Goal: Transaction & Acquisition: Purchase product/service

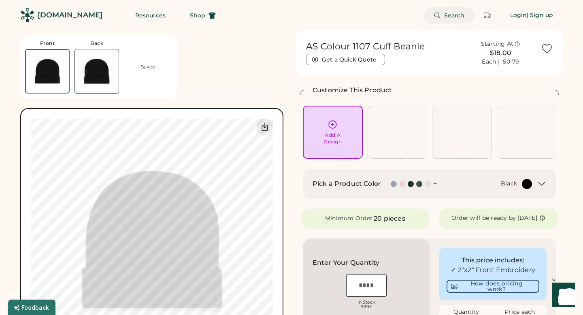
click at [451, 14] on span "Search" at bounding box center [454, 16] width 21 height 6
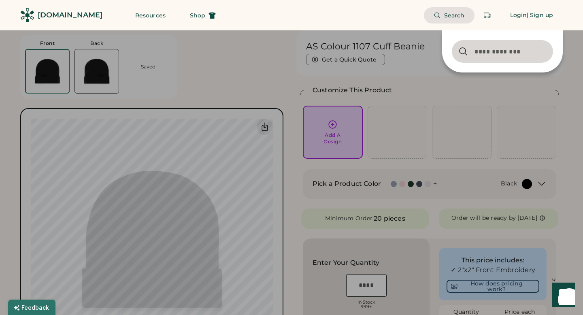
click at [390, 16] on div "Search Login | Sign up" at bounding box center [393, 15] width 337 height 30
click at [190, 17] on span "Shop" at bounding box center [197, 16] width 15 height 6
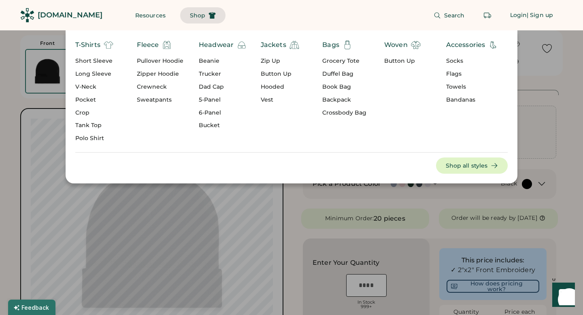
click at [327, 21] on div "Search Login | Sign up" at bounding box center [393, 15] width 337 height 30
click at [16, 49] on div "T-Shirts Short Sleeve Long Sleeve V-Neck Pocket Crop Tank Top Polo Shirt Fleece…" at bounding box center [291, 106] width 583 height 153
click at [339, 23] on div "Search Login | Sign up" at bounding box center [393, 15] width 337 height 30
click at [382, 208] on div at bounding box center [291, 157] width 583 height 315
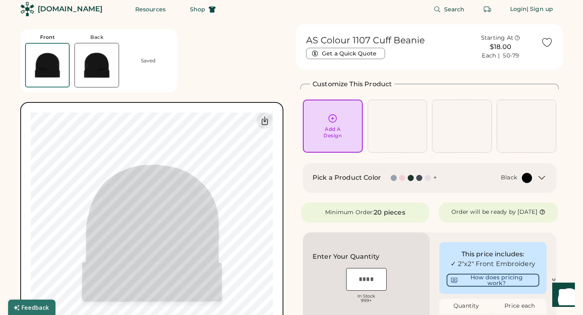
scroll to position [7, 0]
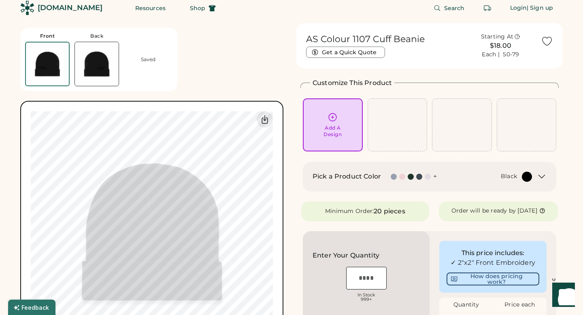
click at [234, 60] on div "Front Back Saved Upload new design SVG, Ai, PDF, EPS, PSD Non-preferred files: …" at bounding box center [153, 193] width 266 height 341
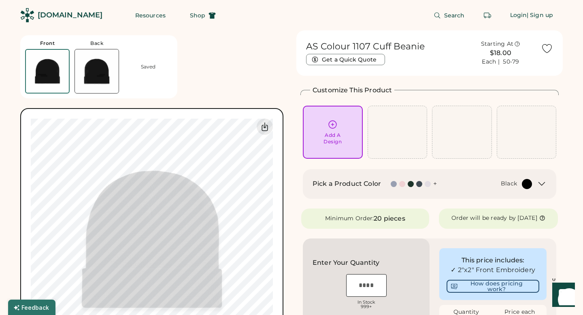
click at [208, 90] on div "Front Back Saved Upload new design SVG, Ai, PDF, EPS, PSD Non-preferred files: …" at bounding box center [153, 200] width 266 height 341
click at [131, 24] on div "Resources Shop" at bounding box center [175, 15] width 100 height 30
click at [209, 94] on div "Front Back Saved Upload new design SVG, Ai, PDF, EPS, PSD Non-preferred files: …" at bounding box center [153, 200] width 266 height 341
click at [234, 66] on div "Front Back Saved Upload new design SVG, Ai, PDF, EPS, PSD Non-preferred files: …" at bounding box center [153, 200] width 266 height 341
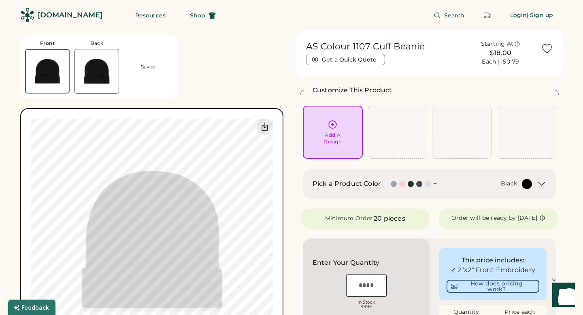
click at [459, 27] on div "Search Login | Sign up" at bounding box center [393, 15] width 337 height 30
click at [325, 126] on div "Add A Design" at bounding box center [332, 132] width 49 height 26
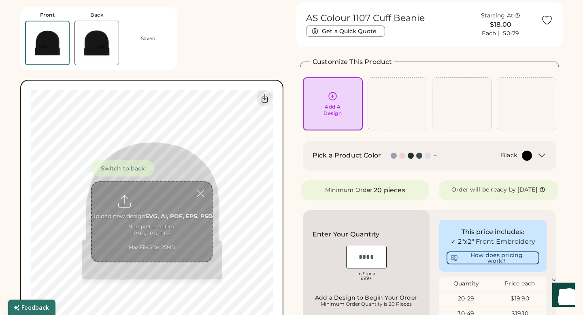
scroll to position [30, 0]
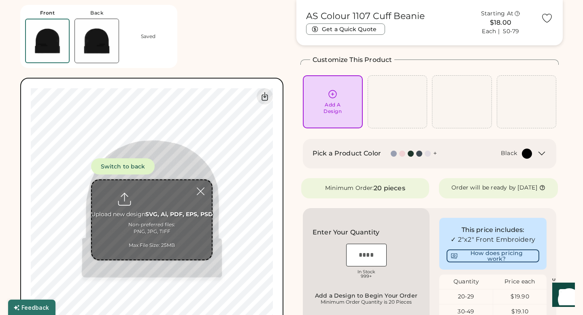
click at [336, 97] on icon at bounding box center [332, 94] width 10 height 10
click at [149, 206] on input "file" at bounding box center [152, 219] width 120 height 79
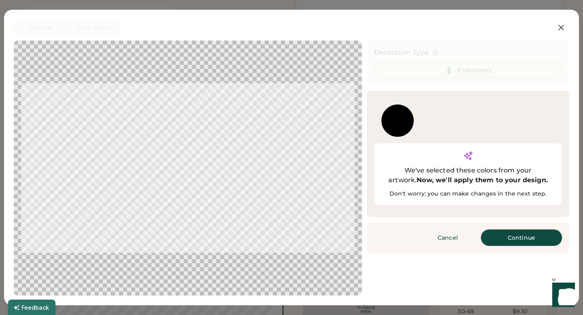
click at [501, 230] on button "Continue" at bounding box center [521, 238] width 81 height 16
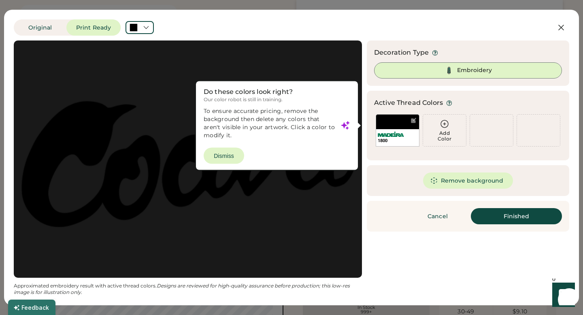
click at [224, 152] on div at bounding box center [188, 159] width 334 height 223
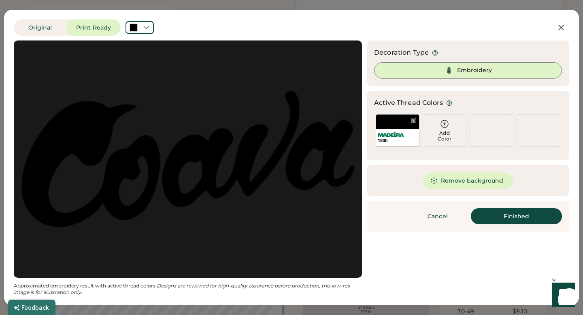
scroll to position [0, 0]
click at [382, 126] on div "1800" at bounding box center [398, 130] width 44 height 32
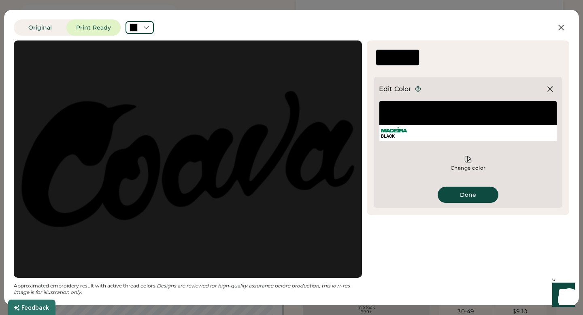
click at [440, 115] on div "BLACK" at bounding box center [468, 121] width 178 height 40
click at [463, 134] on div "BLACK" at bounding box center [468, 136] width 174 height 6
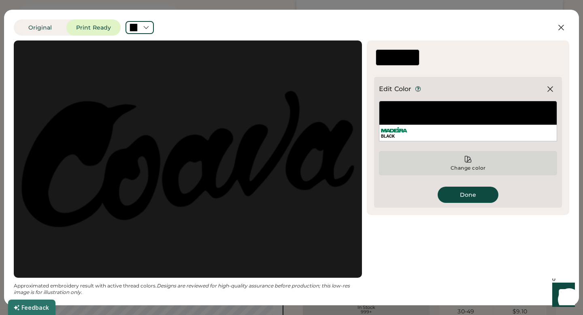
click at [468, 157] on icon at bounding box center [468, 159] width 6 height 6
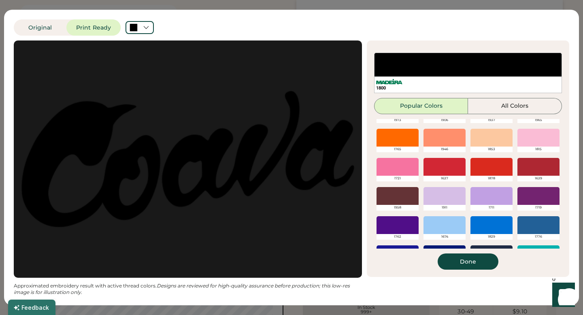
scroll to position [119, 0]
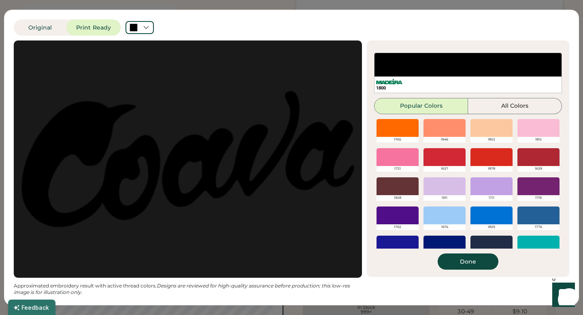
click at [485, 161] on div at bounding box center [491, 157] width 42 height 18
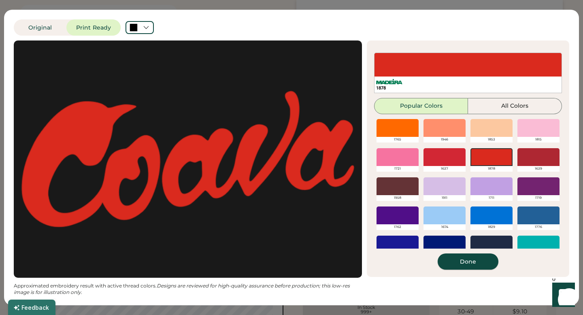
click at [455, 255] on button "Done" at bounding box center [468, 261] width 61 height 16
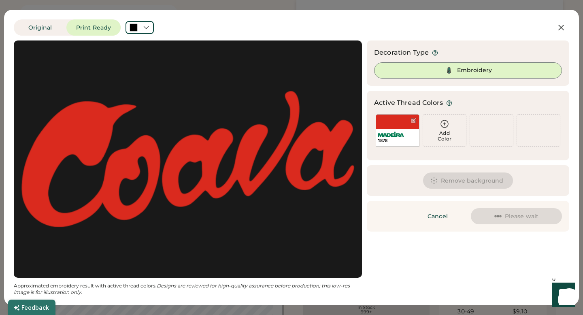
scroll to position [0, 0]
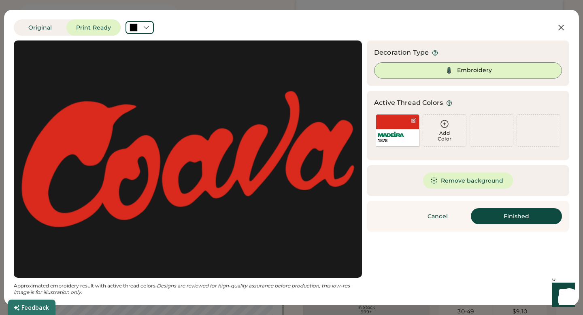
click at [294, 24] on div "Original Print Ready" at bounding box center [266, 27] width 504 height 16
click at [560, 26] on icon at bounding box center [561, 27] width 5 height 5
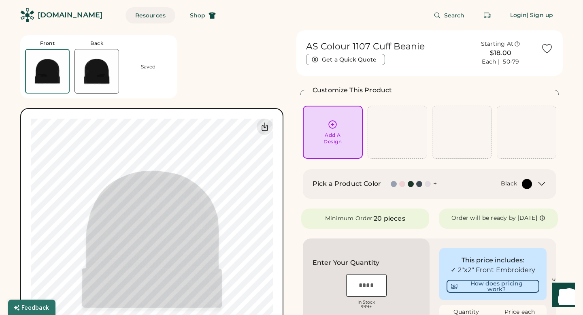
click at [130, 15] on button "Resources" at bounding box center [150, 15] width 50 height 16
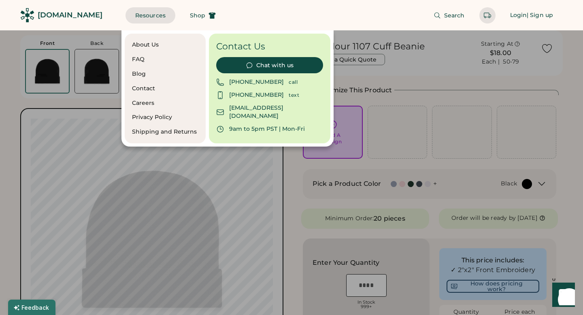
click at [332, 16] on div "Search Login | Sign up" at bounding box center [393, 15] width 337 height 30
click at [5, 96] on div at bounding box center [291, 157] width 583 height 315
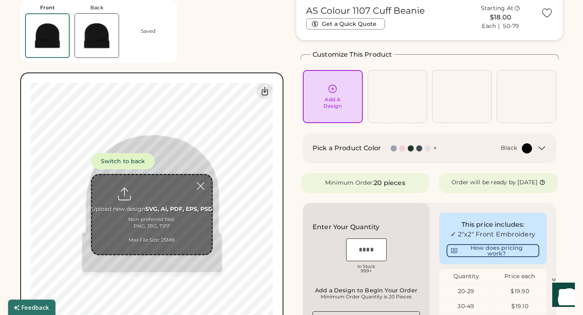
scroll to position [88, 0]
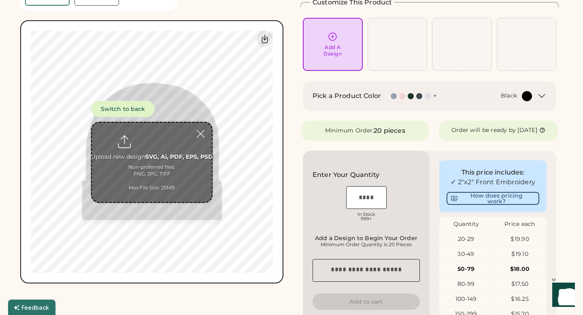
click at [152, 140] on input "file" at bounding box center [152, 162] width 120 height 79
type input "**********"
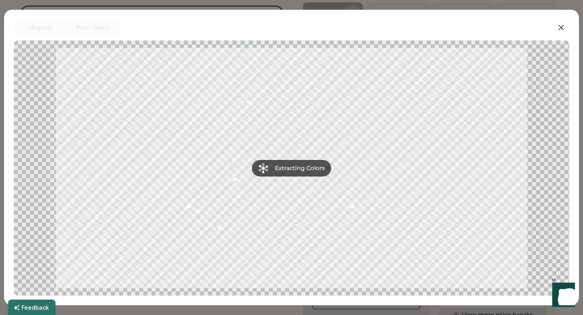
scroll to position [106, 0]
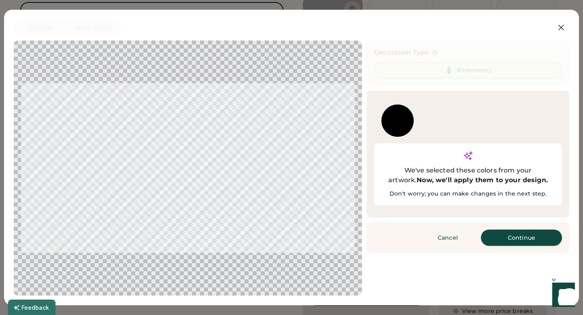
click at [540, 230] on button "Continue" at bounding box center [521, 238] width 81 height 16
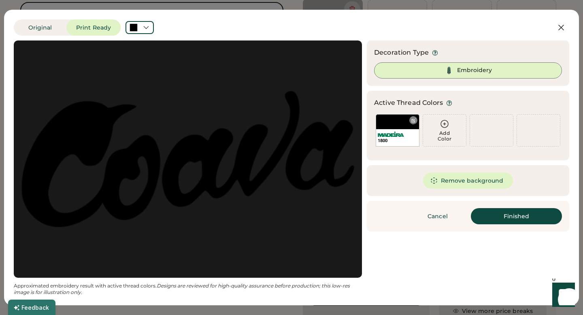
click at [404, 124] on div "1800" at bounding box center [398, 130] width 44 height 32
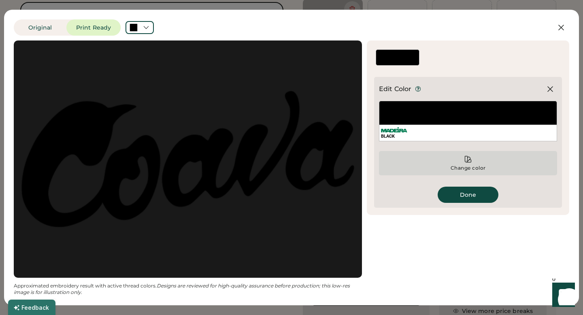
click at [463, 165] on div "Change color" at bounding box center [468, 168] width 36 height 6
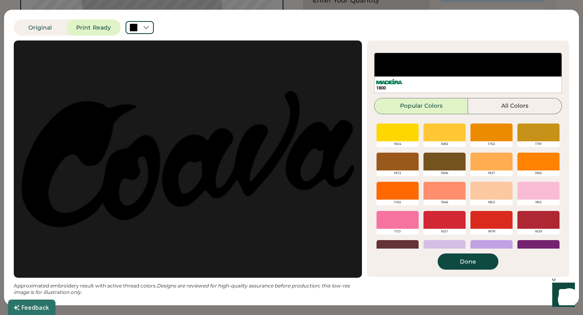
scroll to position [65, 0]
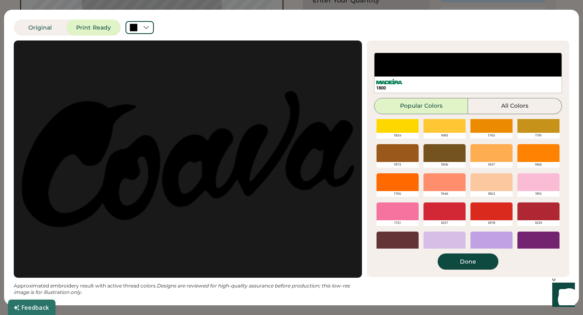
click at [391, 181] on div at bounding box center [397, 182] width 42 height 18
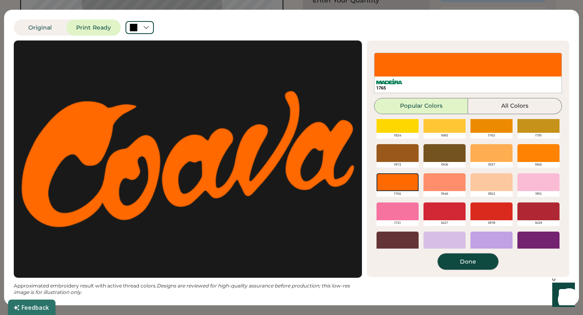
click at [452, 263] on button "Done" at bounding box center [468, 261] width 61 height 16
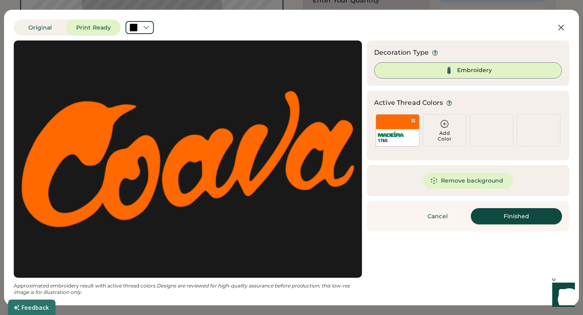
click at [485, 219] on button "Finished" at bounding box center [516, 216] width 91 height 16
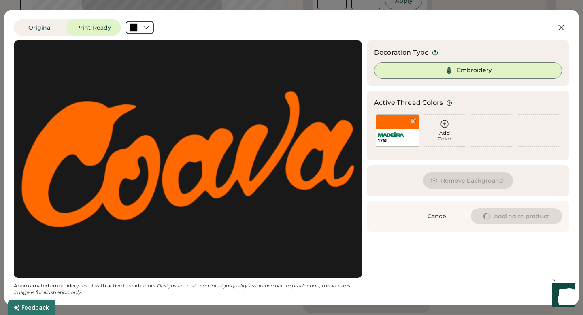
type input "****"
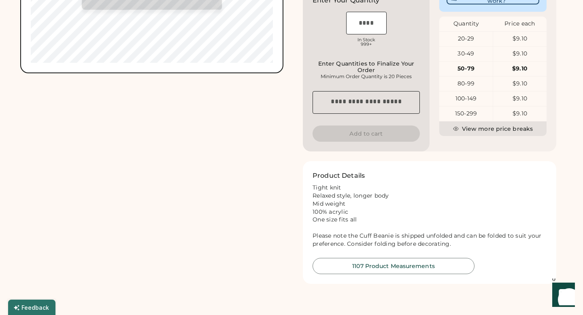
type input "****"
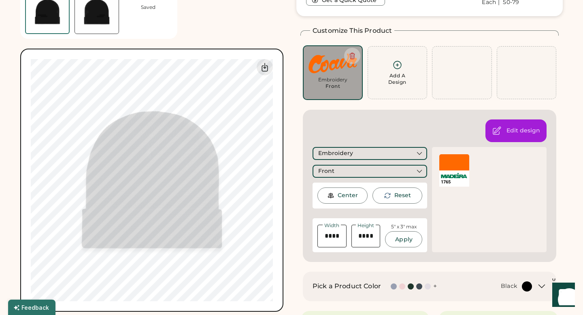
scroll to position [55, 0]
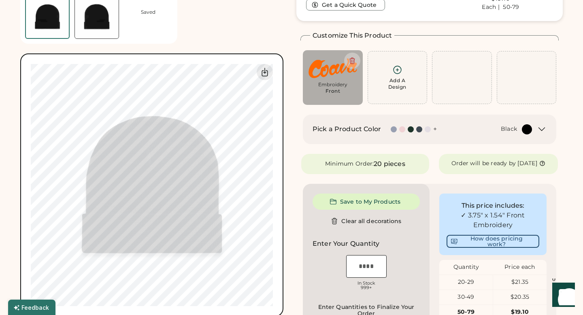
click at [385, 131] on div "Pick a Product Color + Black" at bounding box center [421, 129] width 219 height 10
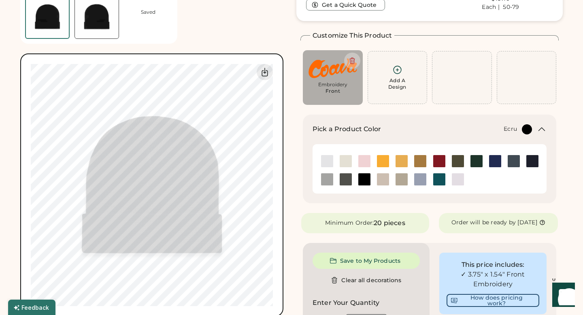
click at [345, 161] on img at bounding box center [346, 161] width 12 height 12
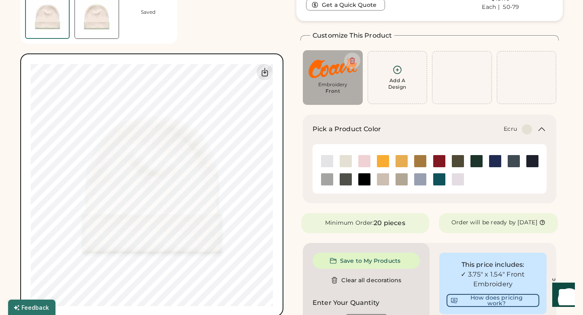
type input "****"
click at [343, 162] on img at bounding box center [346, 161] width 12 height 12
click at [383, 175] on img at bounding box center [383, 179] width 12 height 12
type input "****"
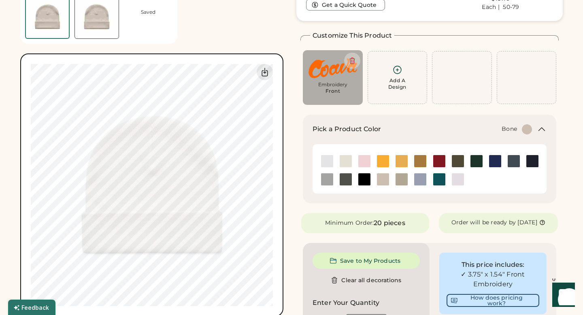
type input "****"
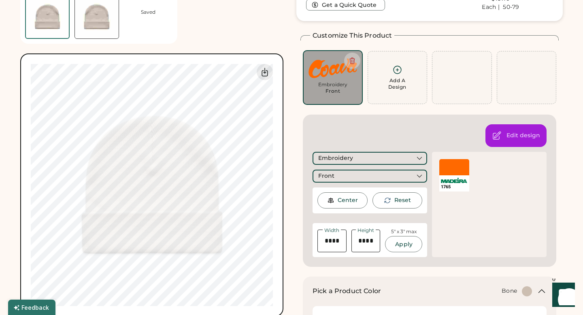
click at [461, 167] on div at bounding box center [454, 167] width 30 height 16
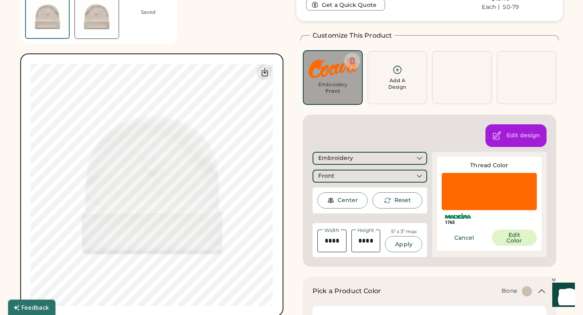
click at [471, 187] on div at bounding box center [489, 191] width 95 height 37
click at [514, 240] on button "Edit Color" at bounding box center [514, 238] width 45 height 16
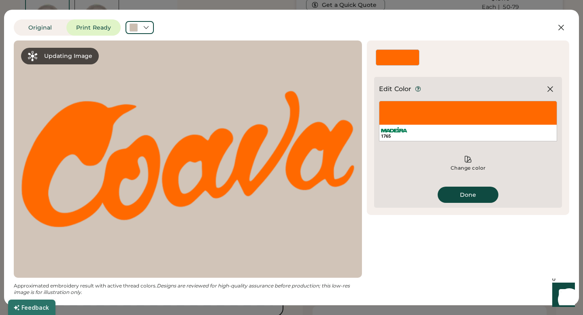
click at [429, 118] on div "1765" at bounding box center [468, 121] width 178 height 40
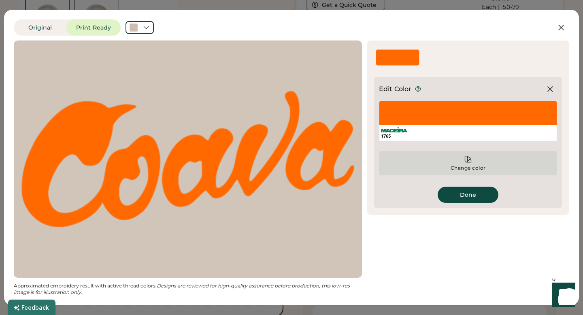
click at [462, 154] on div "Change color" at bounding box center [468, 163] width 178 height 24
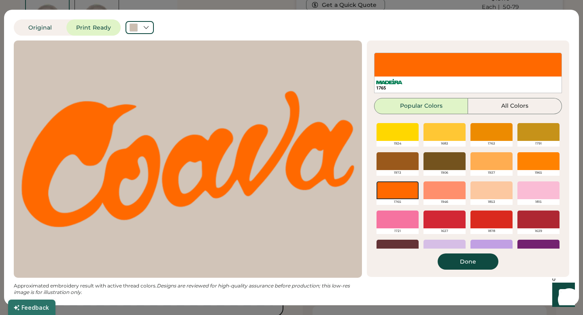
scroll to position [65, 0]
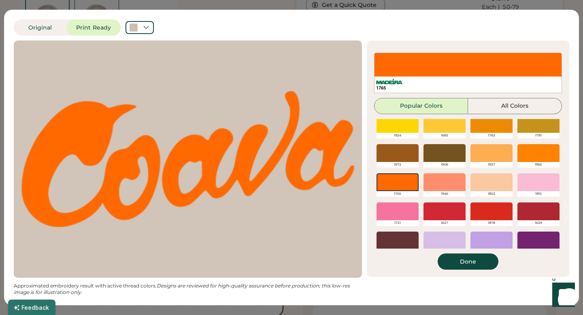
click at [501, 209] on div at bounding box center [491, 211] width 42 height 18
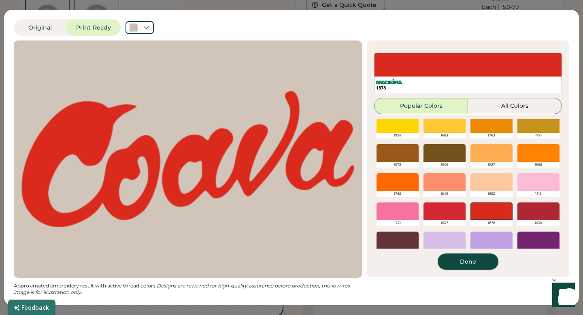
click at [483, 263] on button "Done" at bounding box center [468, 261] width 61 height 16
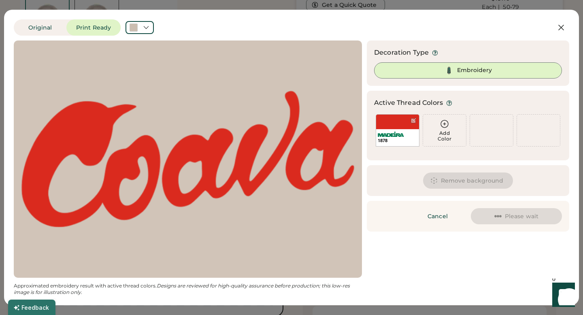
scroll to position [0, 0]
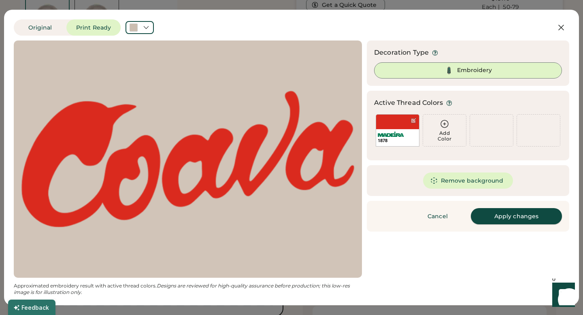
click at [515, 216] on button "Apply changes" at bounding box center [516, 216] width 91 height 16
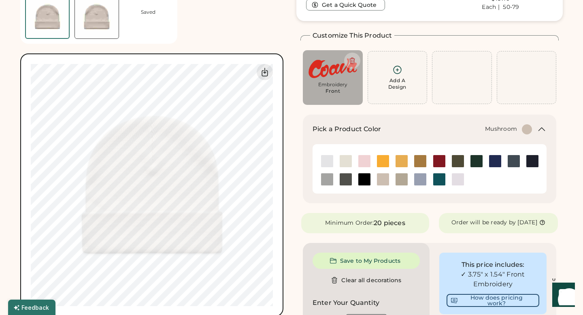
type input "****"
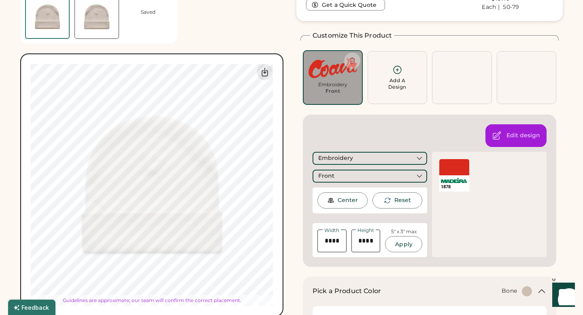
type input "****"
click at [446, 159] on div at bounding box center [454, 167] width 30 height 16
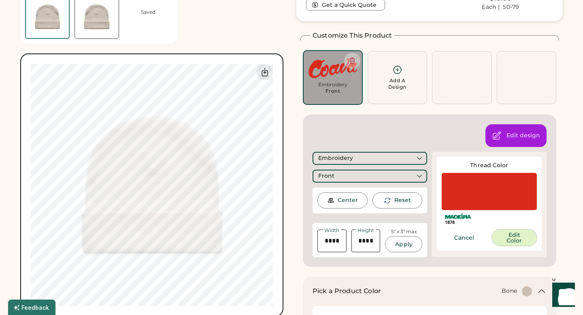
click at [508, 231] on button "Edit Color" at bounding box center [514, 238] width 45 height 16
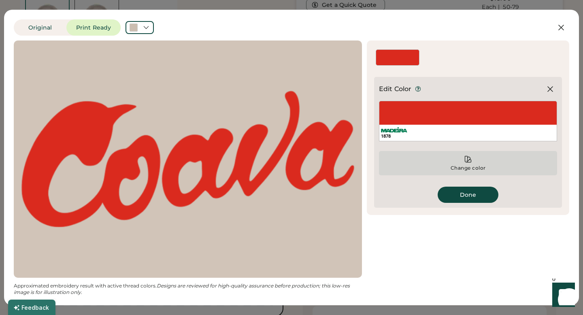
click at [461, 159] on div "Change color" at bounding box center [468, 163] width 178 height 24
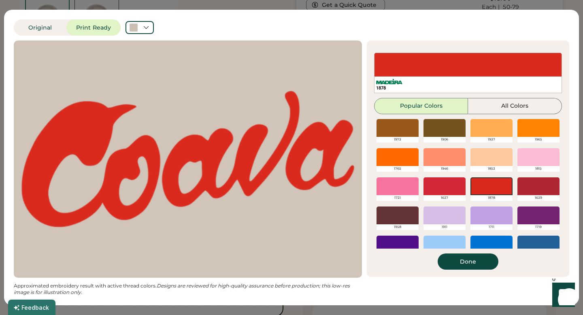
scroll to position [105, 0]
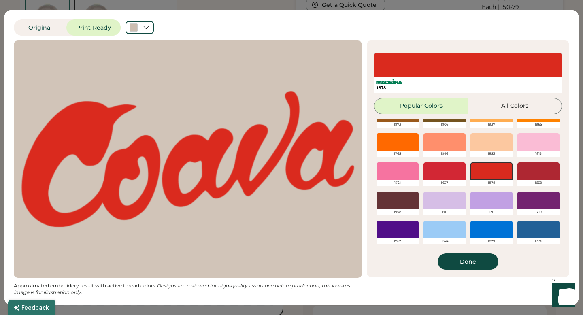
click at [534, 172] on div at bounding box center [538, 171] width 42 height 18
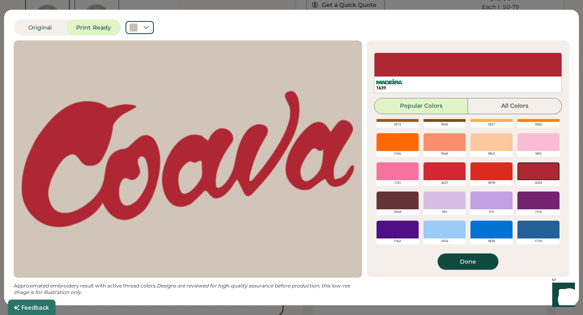
click at [467, 263] on button "Done" at bounding box center [468, 261] width 61 height 16
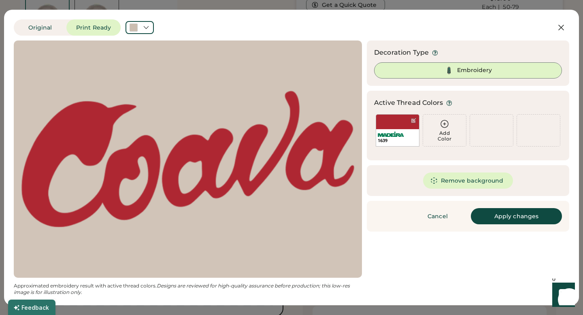
scroll to position [0, 0]
click at [489, 217] on button "Apply changes" at bounding box center [516, 216] width 91 height 16
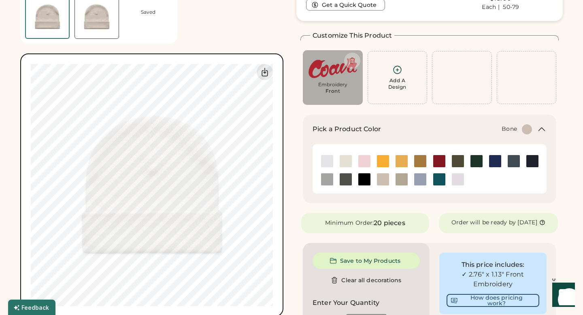
type input "****"
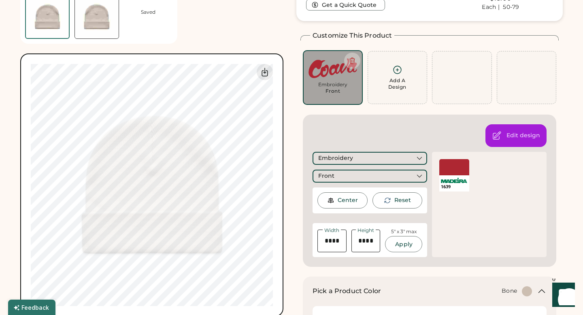
click at [443, 172] on div at bounding box center [454, 167] width 30 height 16
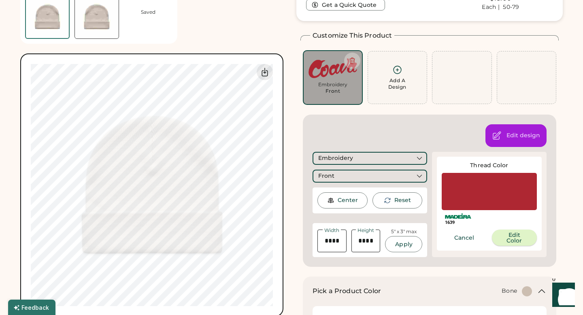
click at [507, 239] on button "Edit Color" at bounding box center [514, 238] width 45 height 16
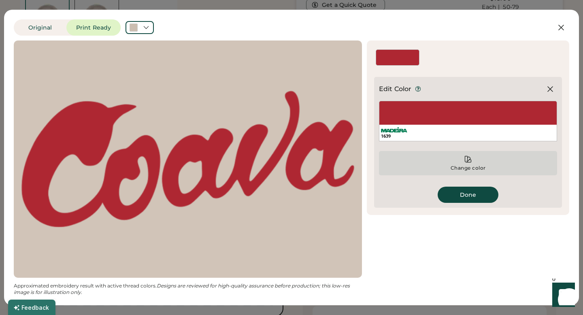
click at [476, 165] on div "Change color" at bounding box center [468, 168] width 36 height 6
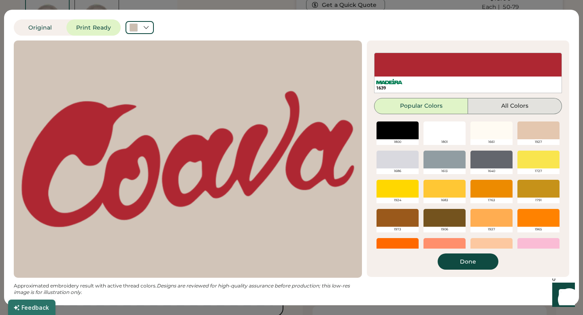
click at [526, 103] on button "All Colors" at bounding box center [515, 106] width 94 height 16
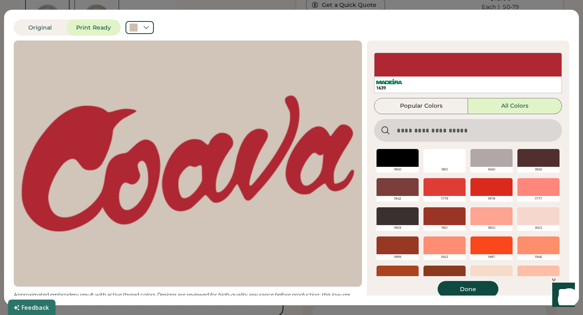
click at [476, 127] on input "input" at bounding box center [468, 130] width 188 height 23
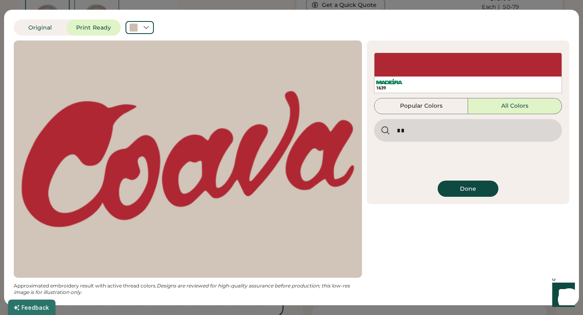
type input "*"
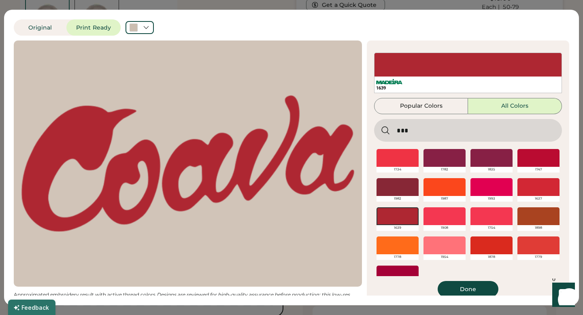
type input "***"
click at [412, 157] on div at bounding box center [397, 158] width 42 height 18
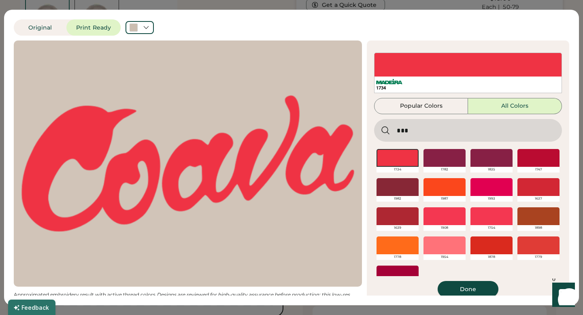
click at [447, 288] on button "Done" at bounding box center [468, 289] width 61 height 16
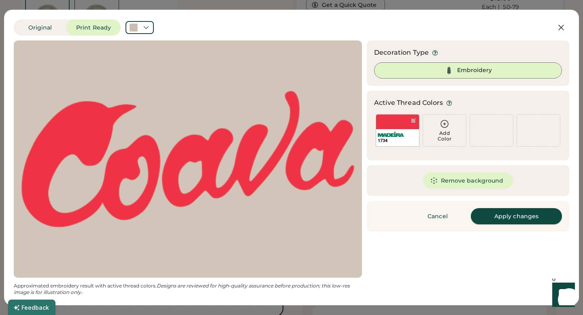
click at [504, 215] on button "Apply changes" at bounding box center [516, 216] width 91 height 16
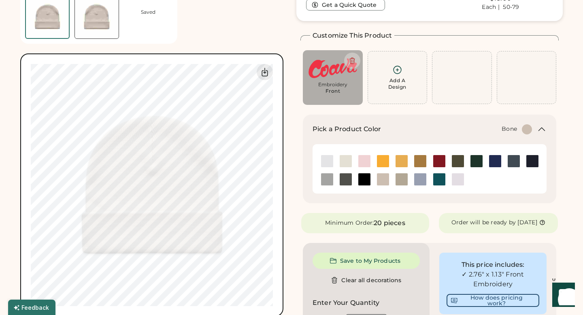
type input "****"
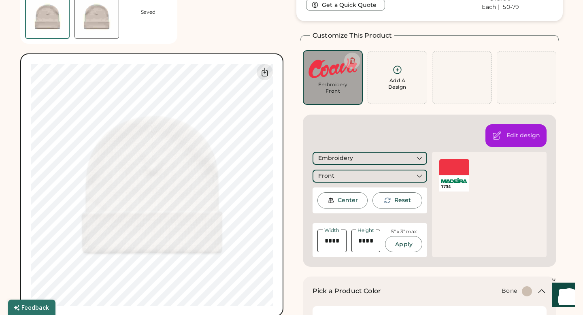
click at [465, 175] on div "1734" at bounding box center [454, 175] width 30 height 32
click at [459, 169] on div at bounding box center [454, 167] width 30 height 16
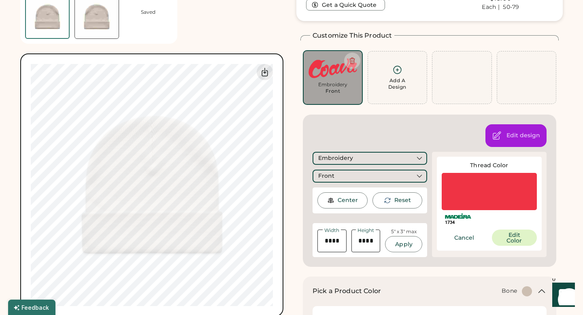
click at [470, 179] on div at bounding box center [489, 191] width 95 height 37
click at [500, 233] on button "Edit Color" at bounding box center [514, 238] width 45 height 16
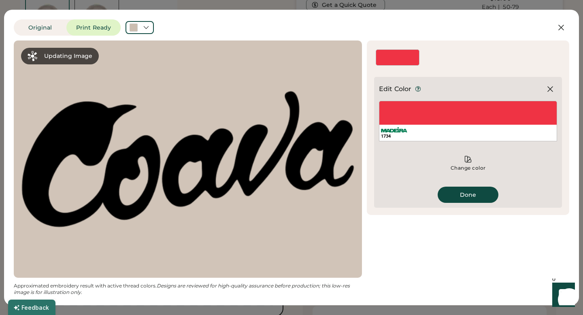
click at [381, 116] on div "1734" at bounding box center [468, 121] width 178 height 40
click at [403, 116] on div "1734" at bounding box center [468, 121] width 178 height 40
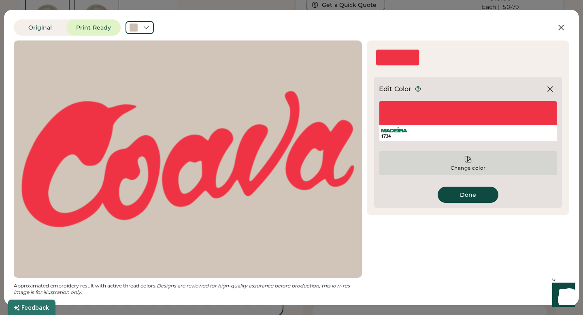
click at [471, 162] on icon at bounding box center [468, 159] width 8 height 8
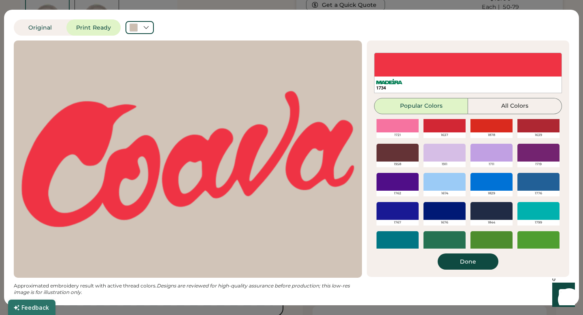
scroll to position [148, 0]
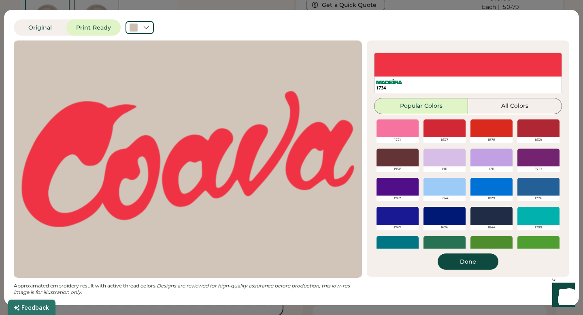
click at [450, 131] on div at bounding box center [444, 128] width 42 height 18
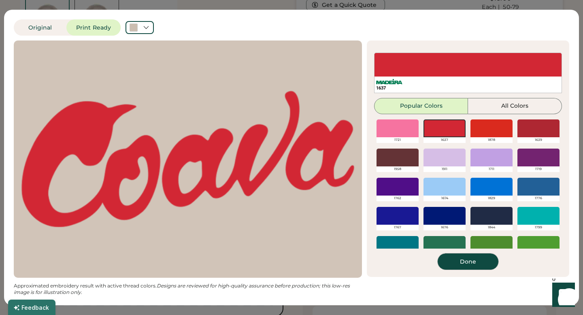
click at [487, 265] on button "Done" at bounding box center [468, 261] width 61 height 16
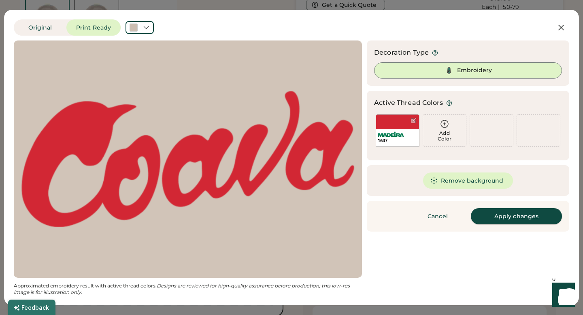
click at [530, 221] on button "Apply changes" at bounding box center [516, 216] width 91 height 16
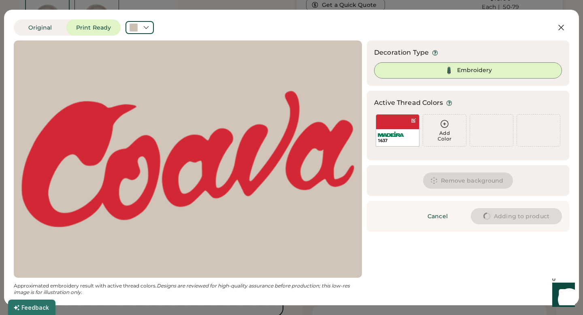
type input "****"
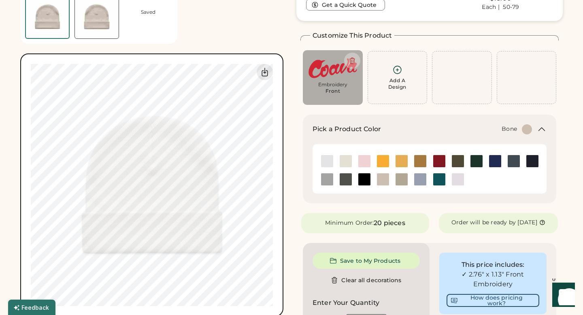
type input "****"
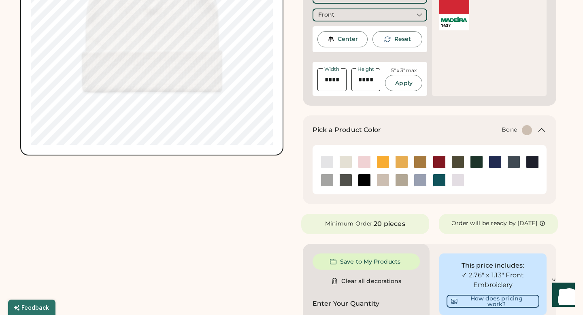
scroll to position [217, 0]
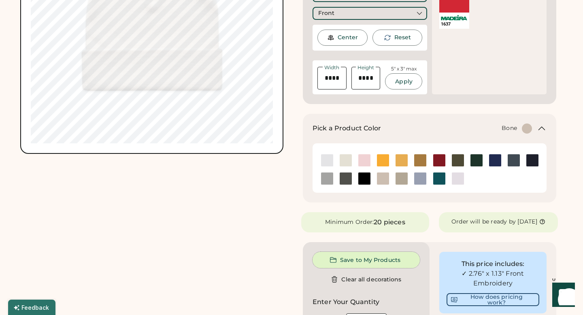
click at [363, 266] on button "Save to My Products" at bounding box center [365, 260] width 107 height 16
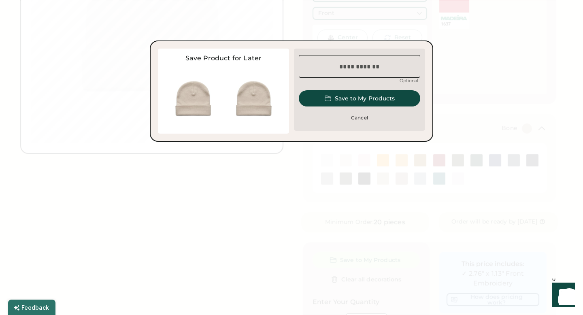
click at [391, 68] on input "input" at bounding box center [359, 66] width 121 height 23
type input "********"
click at [401, 97] on button "Save to My Products" at bounding box center [359, 98] width 121 height 16
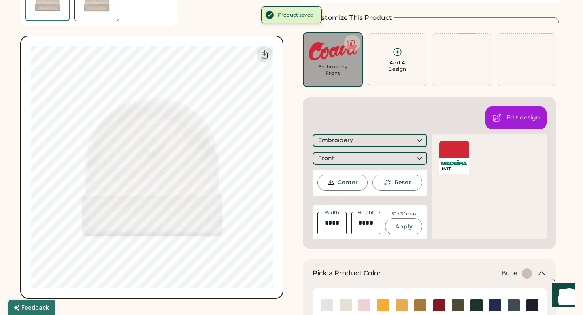
scroll to position [0, 0]
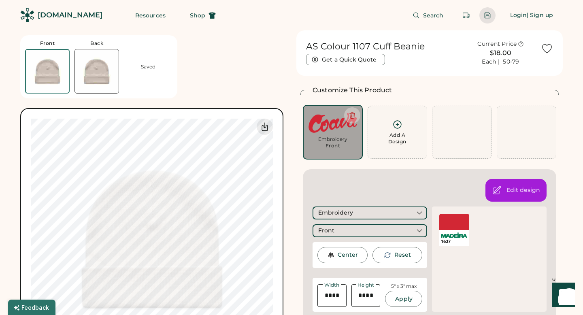
click at [484, 16] on div at bounding box center [487, 15] width 7 height 7
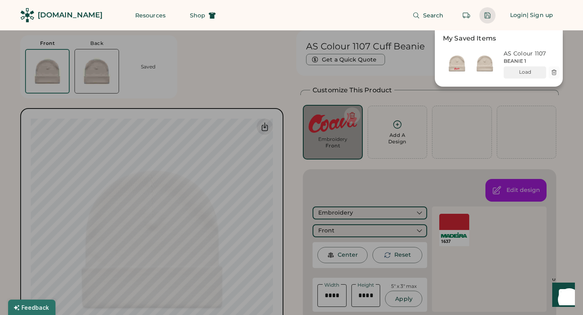
click at [204, 160] on div at bounding box center [291, 157] width 583 height 315
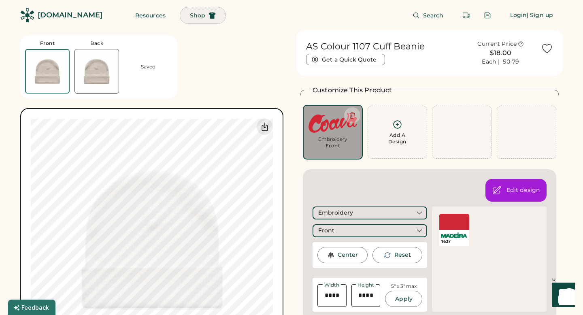
click at [188, 14] on button "Shop" at bounding box center [202, 15] width 45 height 16
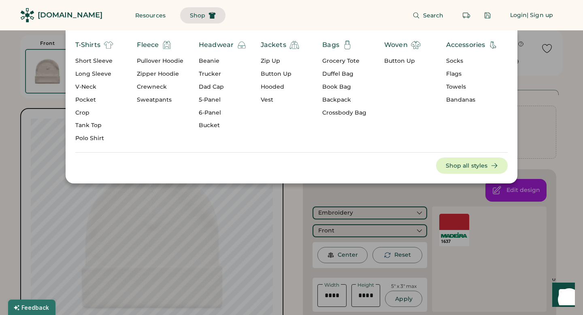
click at [162, 62] on div "Pullover Hoodie" at bounding box center [160, 61] width 47 height 8
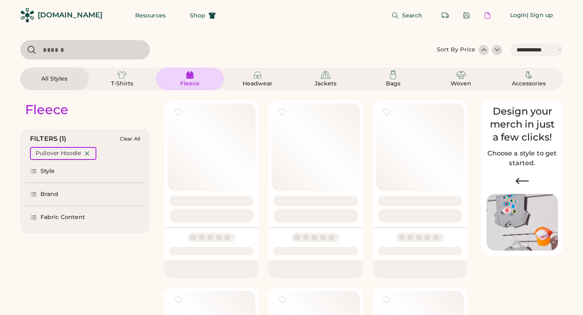
select select "*****"
select select "*"
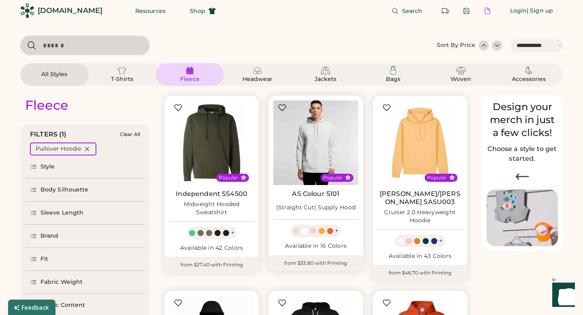
scroll to position [18, 0]
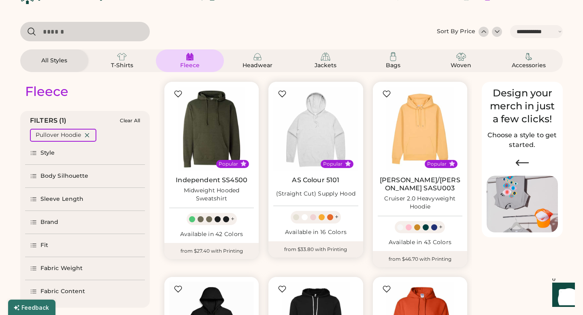
click at [315, 217] on div at bounding box center [313, 217] width 6 height 6
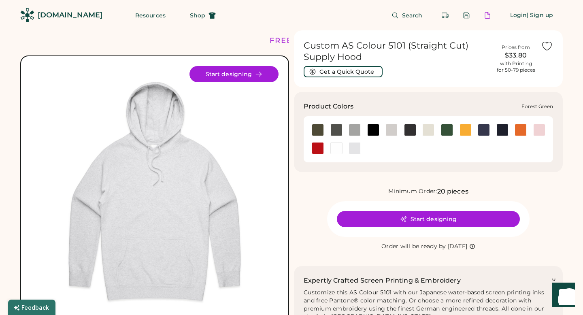
click at [446, 129] on div at bounding box center [447, 130] width 12 height 12
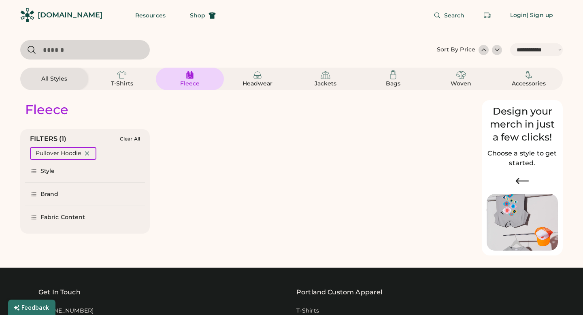
select select "*****"
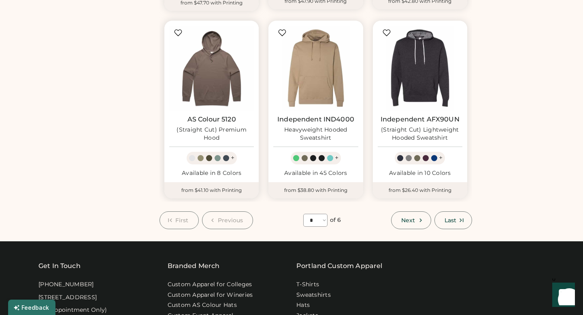
scroll to position [650, 0]
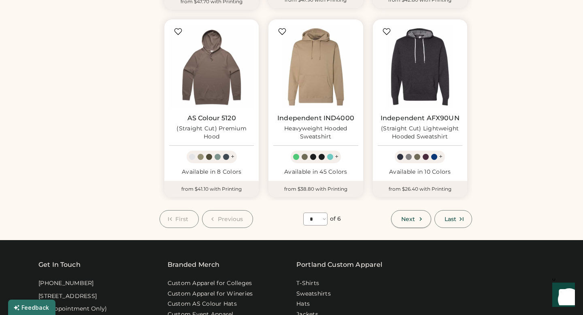
click at [406, 216] on span "Next" at bounding box center [408, 219] width 14 height 6
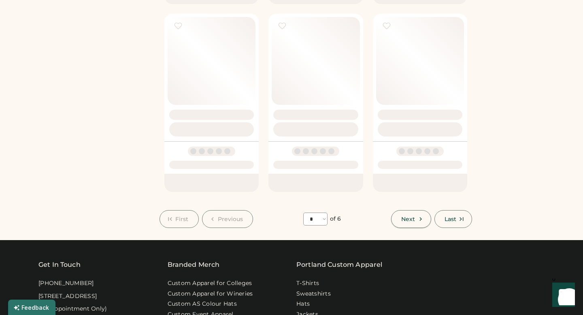
select select "*"
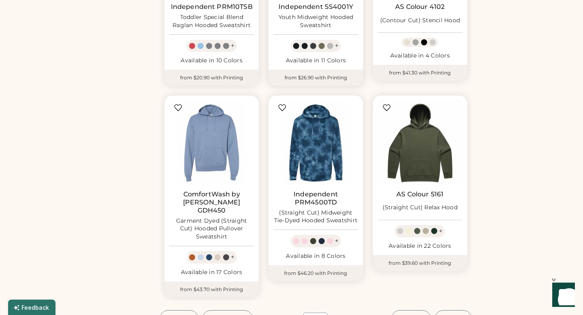
scroll to position [584, 0]
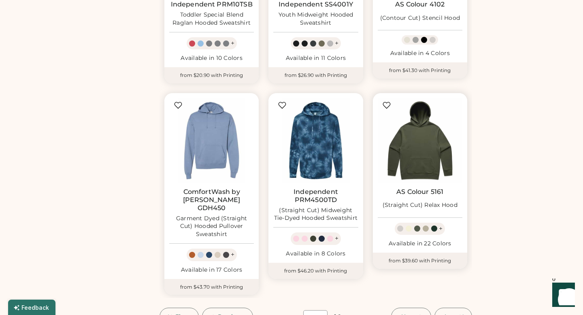
click at [431, 225] on div at bounding box center [434, 228] width 6 height 6
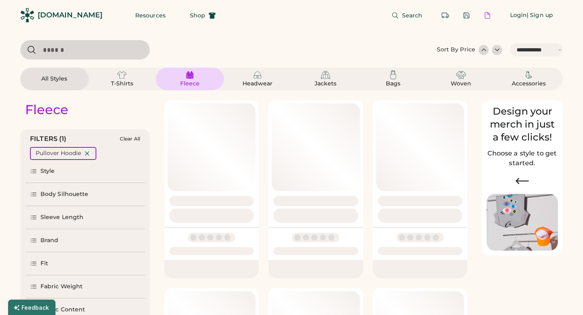
select select "*****"
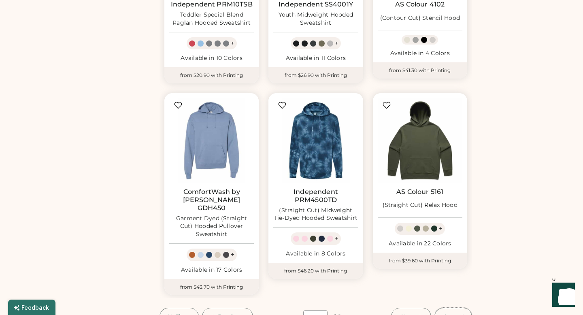
click at [447, 314] on span "Last" at bounding box center [450, 317] width 12 height 6
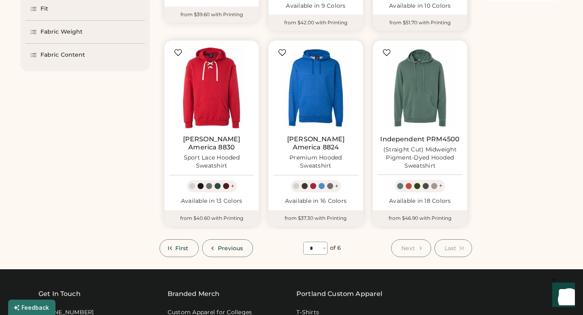
scroll to position [257, 0]
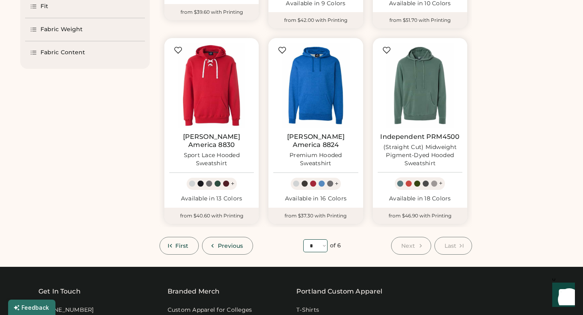
click at [322, 239] on select "**** * * * * * *" at bounding box center [315, 245] width 24 height 13
click at [303, 239] on select "**** * * * * * *" at bounding box center [315, 245] width 24 height 13
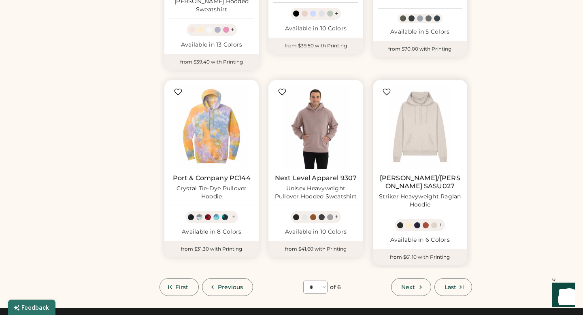
scroll to position [625, 0]
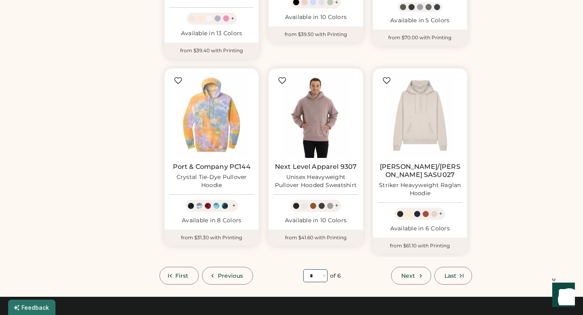
click at [318, 269] on select "**** * * * * * *" at bounding box center [315, 275] width 24 height 13
click at [303, 269] on select "**** * * * * * *" at bounding box center [315, 275] width 24 height 13
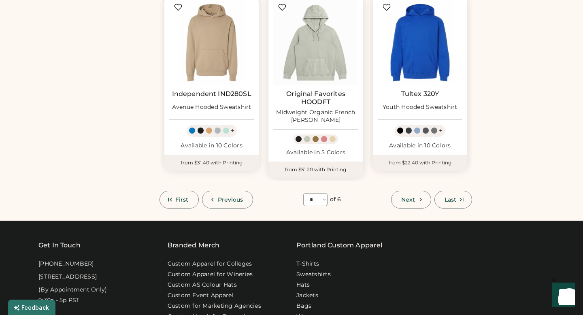
scroll to position [575, 0]
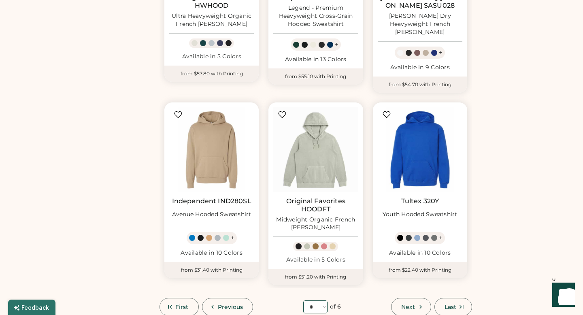
click at [318, 300] on select "**** * * * * * *" at bounding box center [315, 306] width 24 height 13
select select "*"
click at [303, 300] on select "**** * * * * * *" at bounding box center [315, 306] width 24 height 13
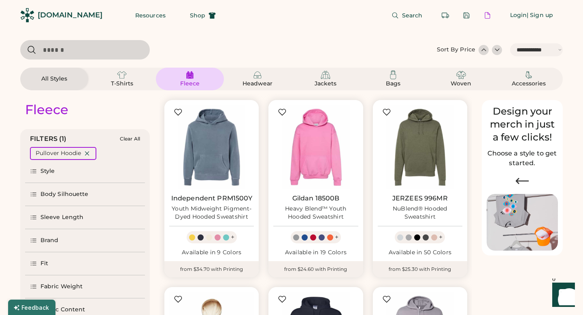
click at [69, 54] on input "input" at bounding box center [85, 49] width 130 height 19
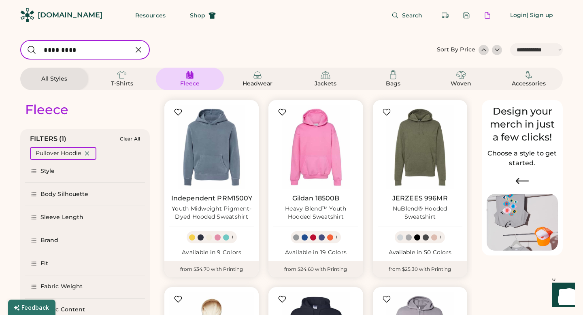
type input "**********"
select select "*"
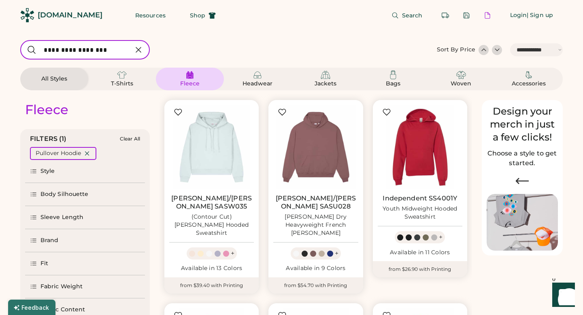
type input "**********"
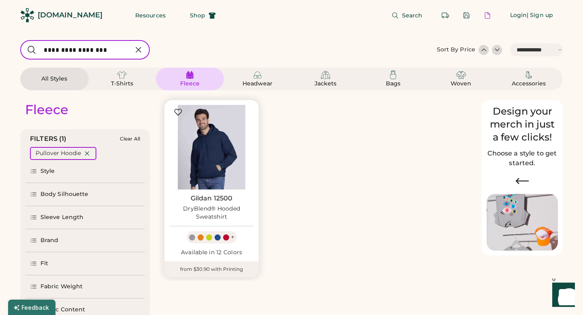
click at [194, 163] on img at bounding box center [211, 147] width 85 height 85
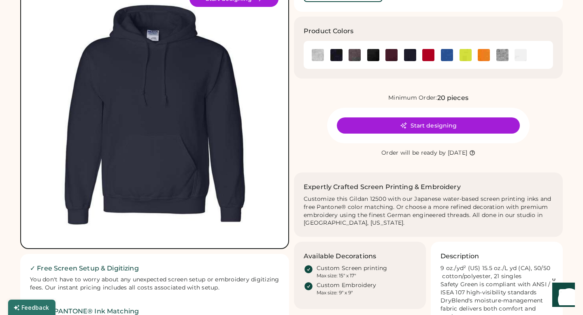
scroll to position [65, 0]
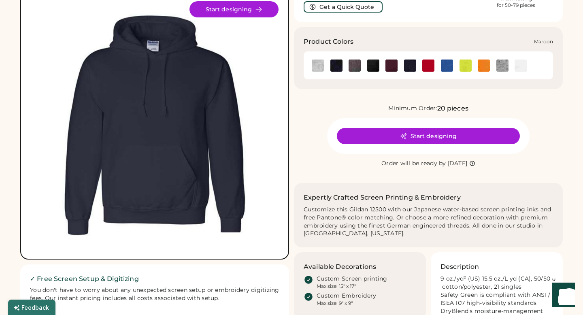
click at [391, 65] on img at bounding box center [391, 66] width 12 height 12
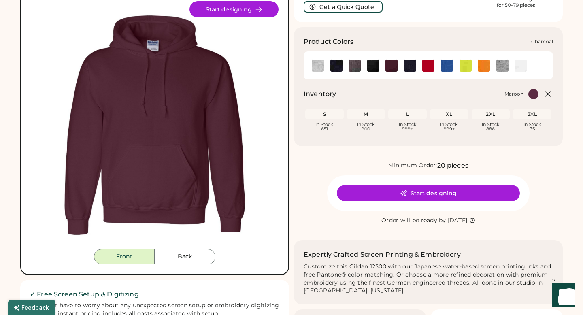
click at [360, 66] on img at bounding box center [355, 66] width 12 height 12
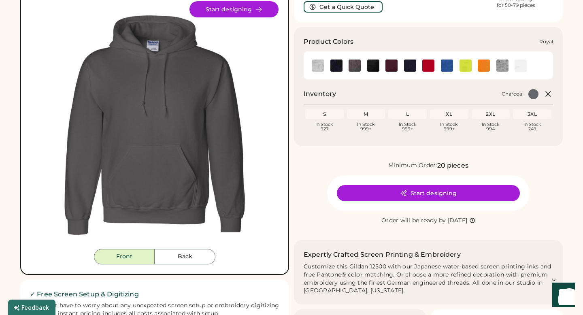
click at [452, 66] on img at bounding box center [447, 66] width 12 height 12
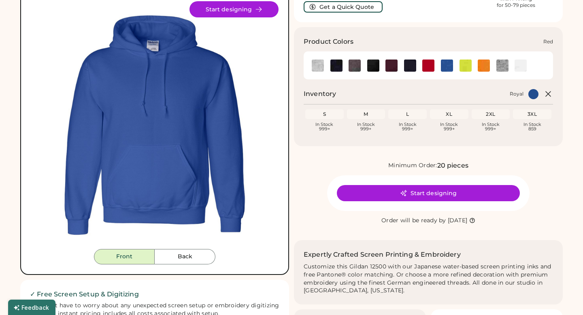
click at [426, 66] on img at bounding box center [428, 66] width 12 height 12
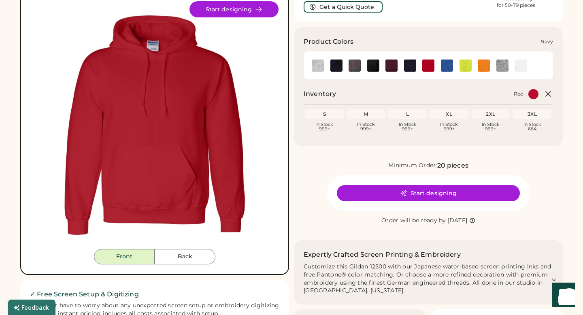
click at [409, 67] on img at bounding box center [410, 66] width 12 height 12
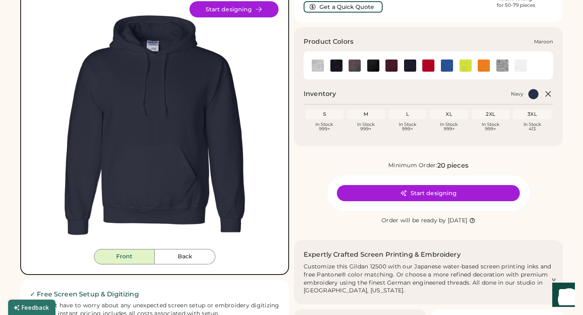
click at [389, 66] on img at bounding box center [391, 66] width 12 height 12
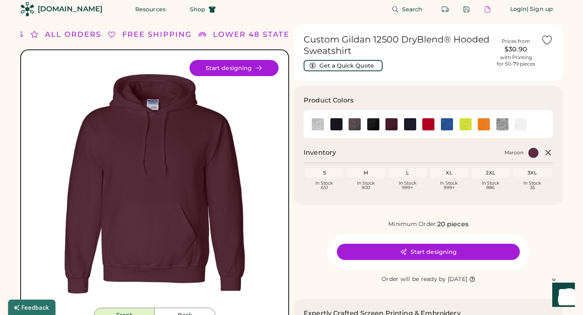
scroll to position [6, 0]
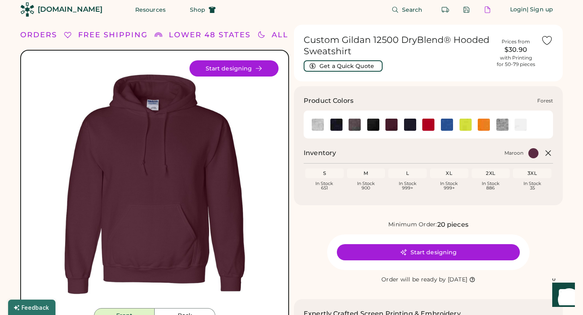
click at [373, 121] on img at bounding box center [373, 125] width 12 height 12
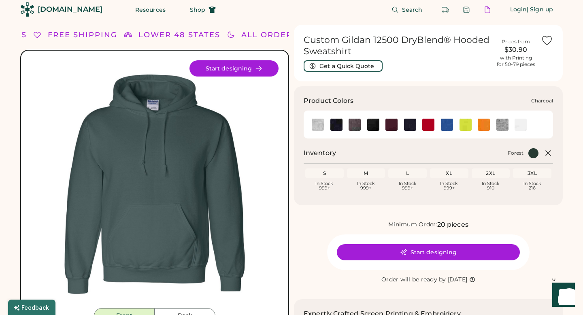
click at [358, 125] on img at bounding box center [355, 125] width 12 height 12
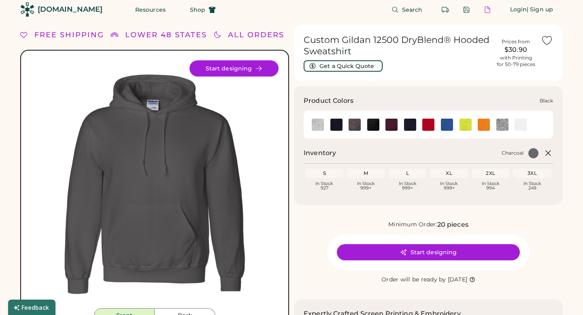
click at [342, 127] on img at bounding box center [336, 125] width 12 height 12
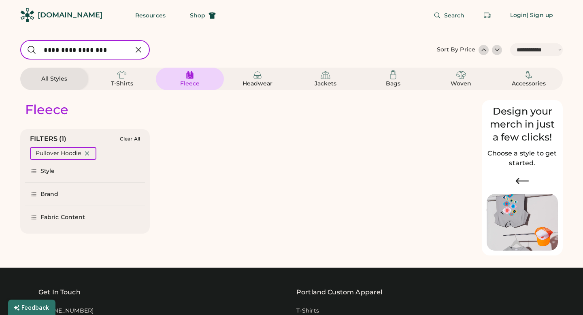
select select "*****"
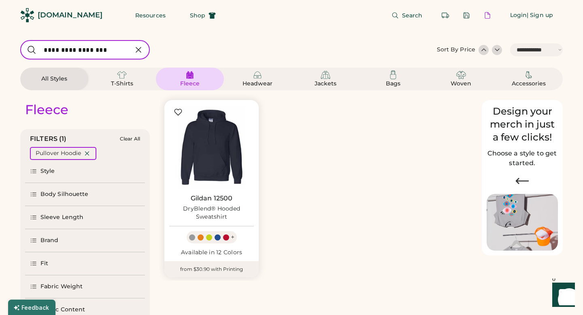
click at [214, 81] on div "Fleece" at bounding box center [190, 79] width 68 height 23
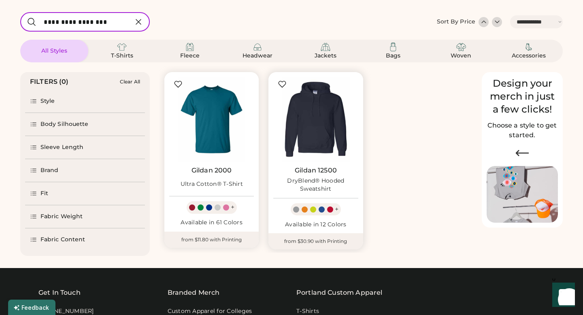
select select "*****"
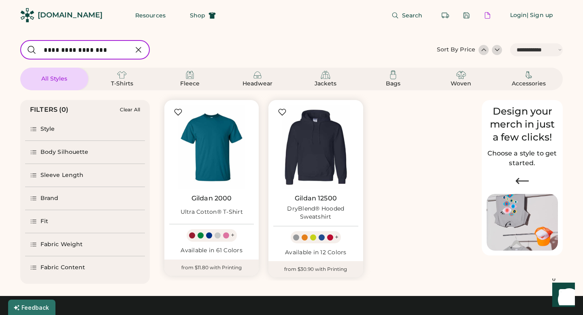
click at [63, 50] on input "input" at bounding box center [85, 49] width 130 height 19
click at [65, 50] on input "input" at bounding box center [85, 49] width 130 height 19
click at [110, 50] on input "input" at bounding box center [85, 49] width 130 height 19
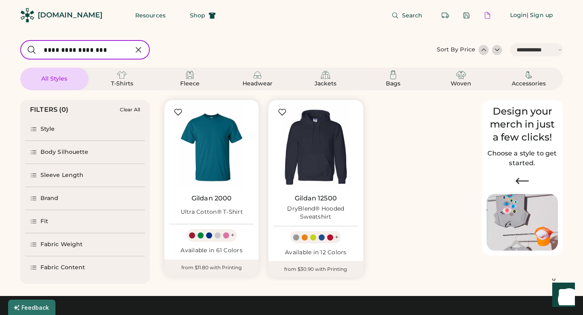
click at [110, 50] on input "input" at bounding box center [85, 49] width 130 height 19
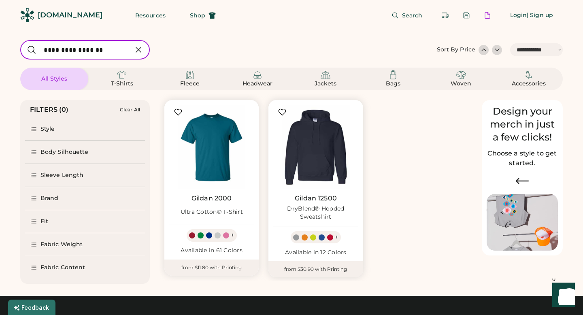
type input "**********"
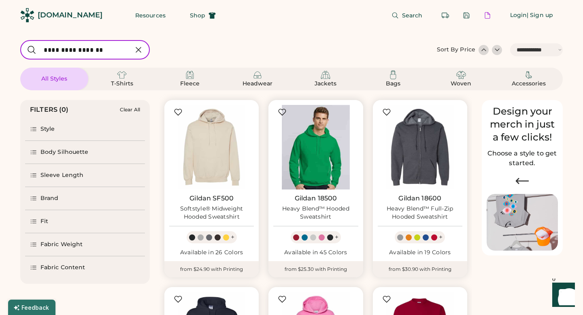
click at [315, 165] on img at bounding box center [315, 147] width 85 height 85
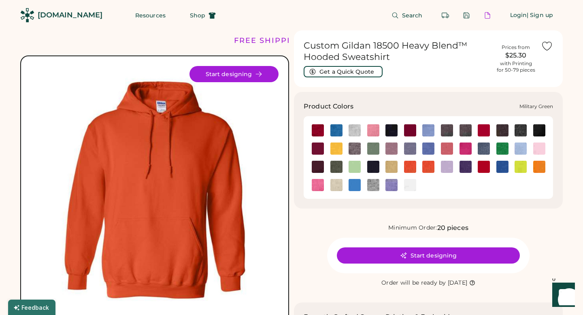
click at [334, 170] on img at bounding box center [336, 167] width 12 height 12
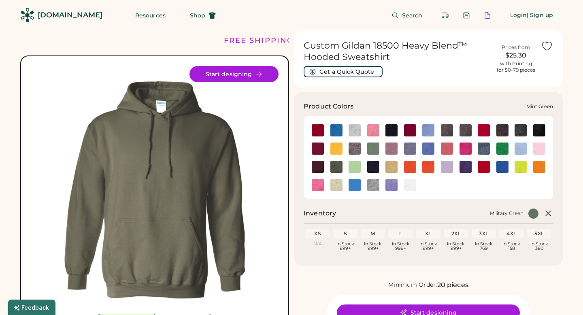
click at [356, 170] on img at bounding box center [355, 167] width 12 height 12
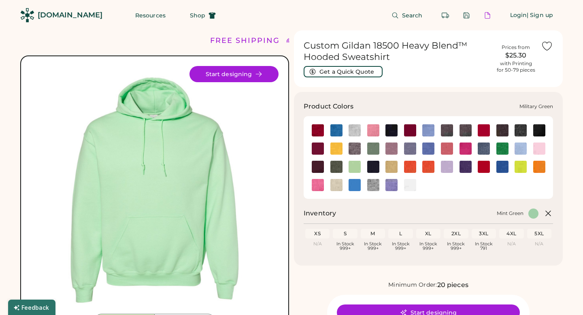
click at [332, 173] on div at bounding box center [336, 166] width 19 height 18
click at [334, 169] on img at bounding box center [336, 167] width 12 height 12
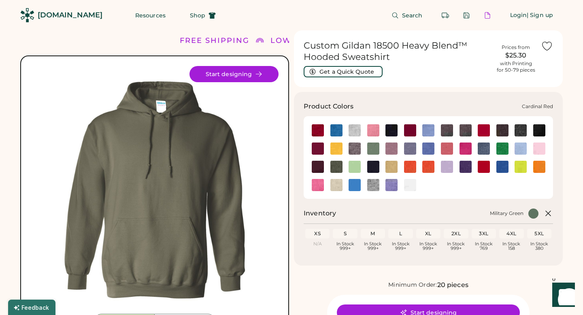
click at [408, 132] on img at bounding box center [410, 130] width 12 height 12
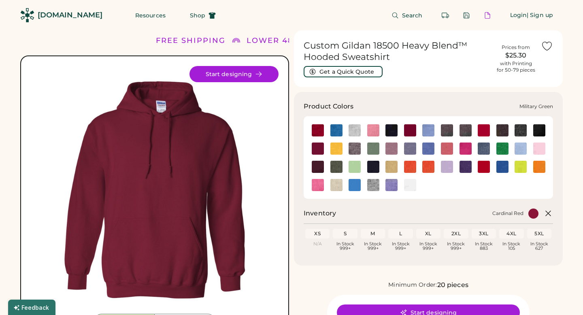
click at [336, 168] on img at bounding box center [336, 167] width 12 height 12
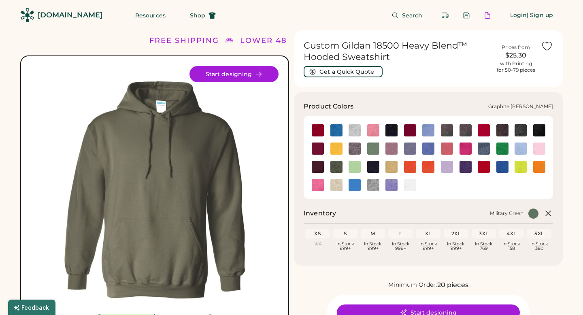
click at [352, 151] on img at bounding box center [355, 148] width 12 height 12
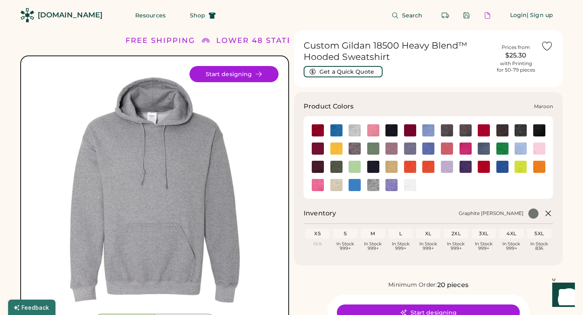
click at [319, 165] on img at bounding box center [318, 167] width 12 height 12
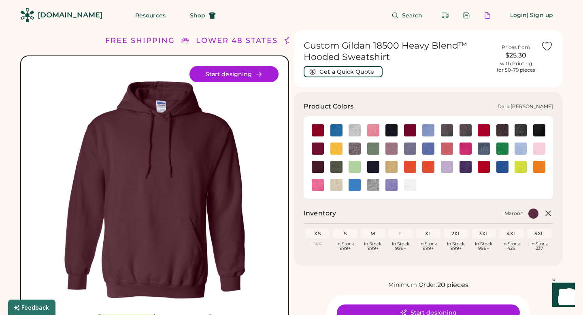
click at [516, 129] on img at bounding box center [520, 130] width 12 height 12
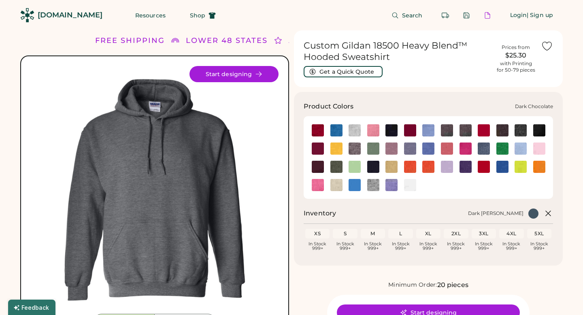
click at [503, 129] on img at bounding box center [502, 130] width 12 height 12
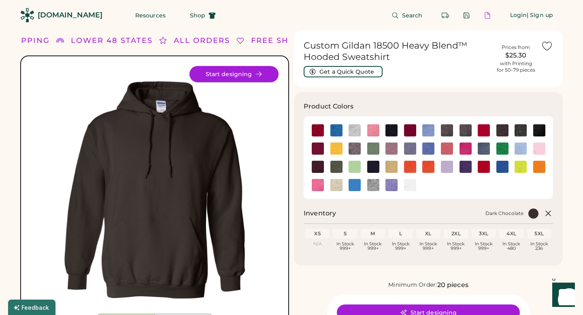
click at [268, 74] on button "Start designing" at bounding box center [233, 74] width 89 height 16
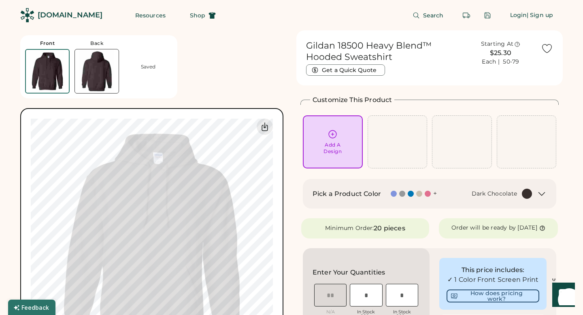
click at [336, 135] on icon at bounding box center [332, 134] width 10 height 10
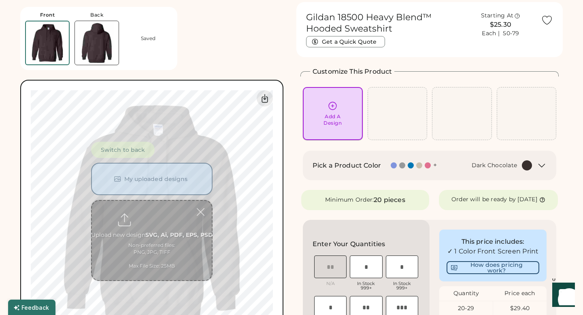
scroll to position [30, 0]
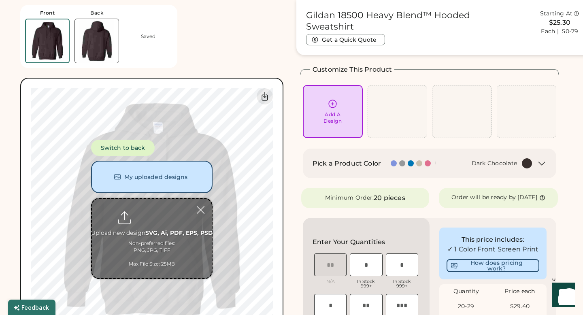
click at [165, 224] on input "file" at bounding box center [152, 238] width 120 height 79
type input "**********"
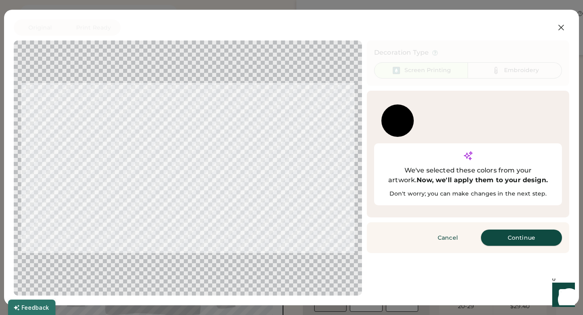
click at [501, 230] on button "Continue" at bounding box center [521, 238] width 81 height 16
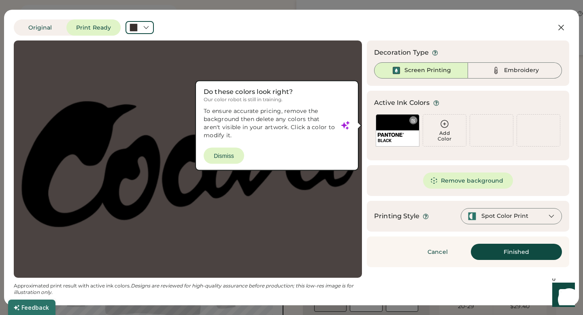
click at [395, 125] on div "BLACK" at bounding box center [398, 130] width 44 height 32
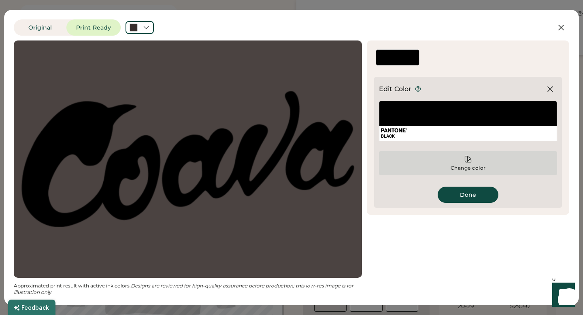
click at [472, 169] on div "Change color" at bounding box center [468, 168] width 36 height 6
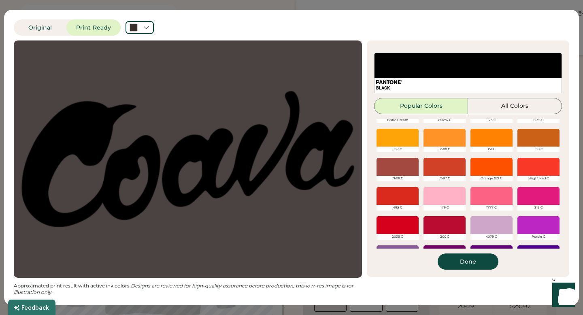
scroll to position [81, 0]
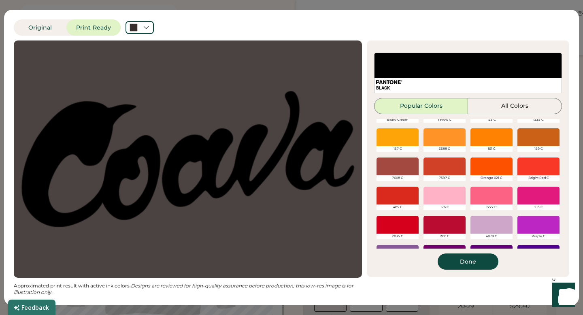
click at [490, 167] on div at bounding box center [491, 166] width 42 height 18
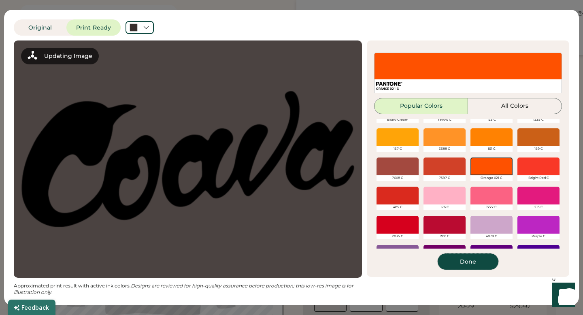
click at [460, 265] on button "Done" at bounding box center [468, 261] width 61 height 16
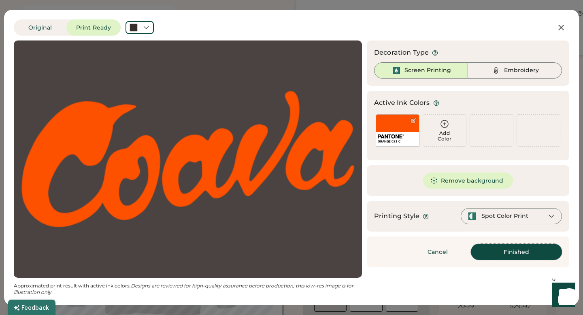
click at [521, 251] on button "Finished" at bounding box center [516, 252] width 91 height 16
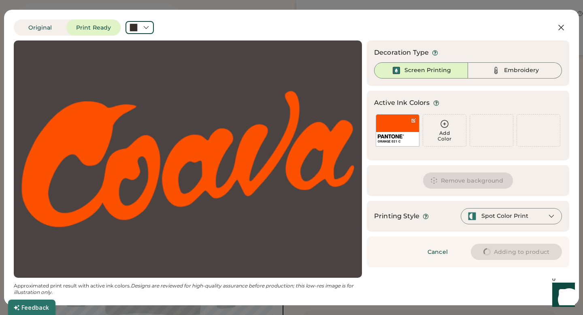
type input "****"
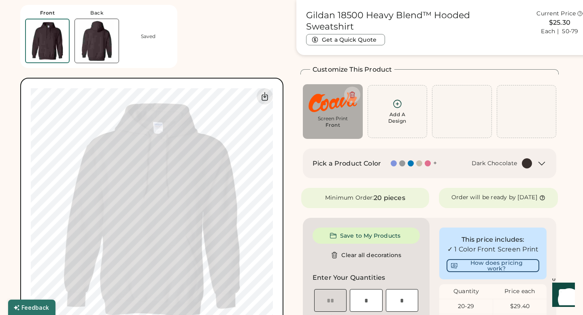
type input "****"
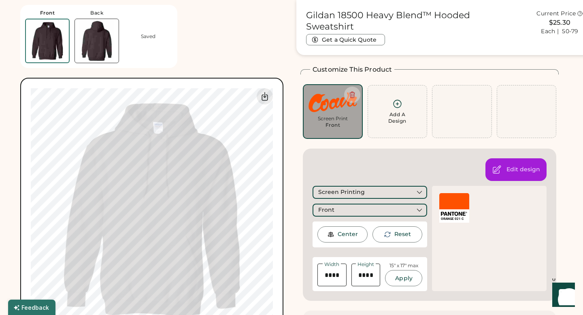
type input "****"
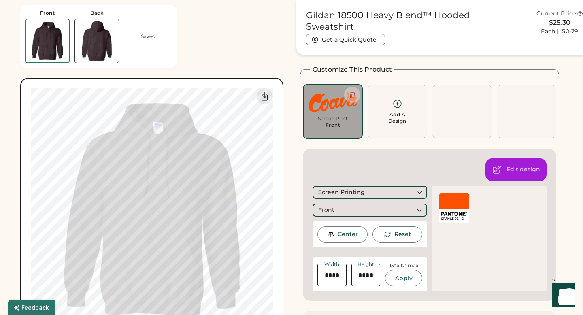
type input "****"
click at [221, 70] on div "Front Back Saved Switch to back My uploaded designs Upload new design SVG, Ai, …" at bounding box center [153, 170] width 266 height 341
